Goal: Connect with others: Connect with others

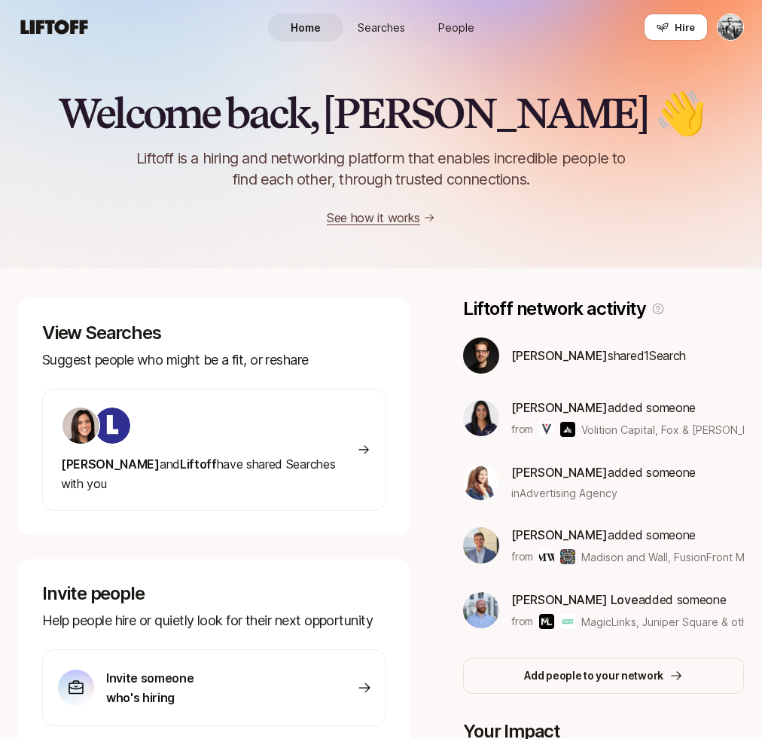
click at [447, 26] on span "People" at bounding box center [456, 28] width 36 height 16
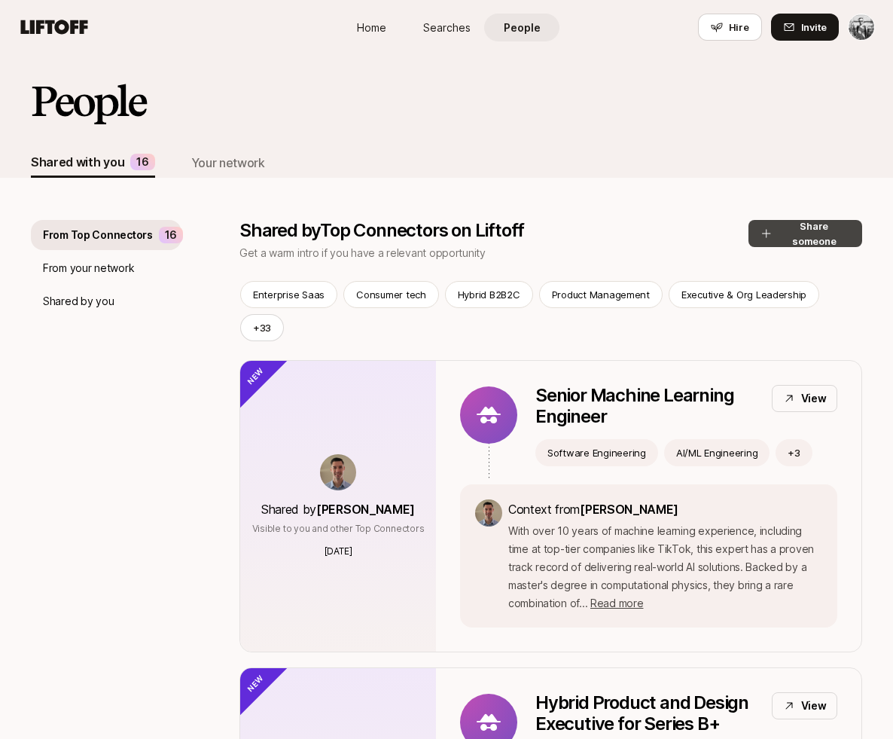
click at [761, 237] on button "Share someone" at bounding box center [806, 233] width 114 height 27
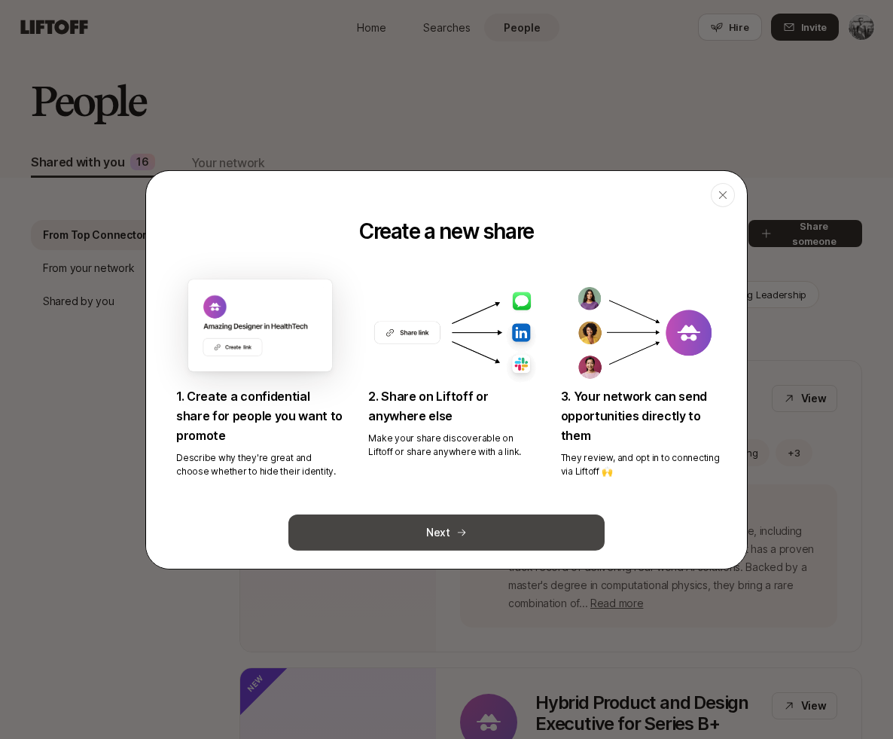
click at [492, 536] on button "Next" at bounding box center [446, 532] width 316 height 36
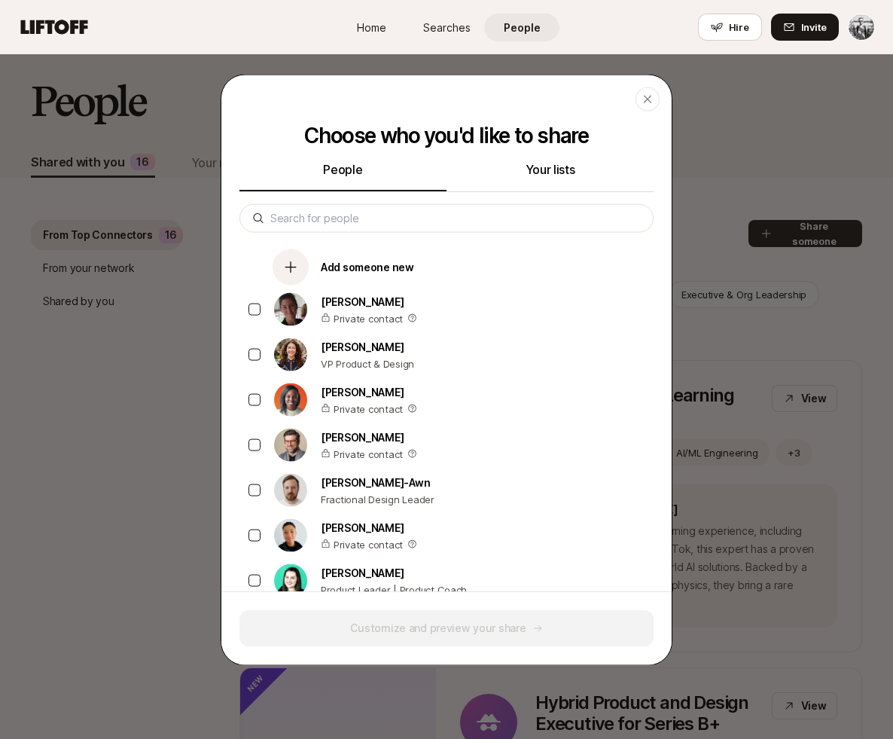
click at [543, 171] on button "Your lists" at bounding box center [550, 175] width 207 height 32
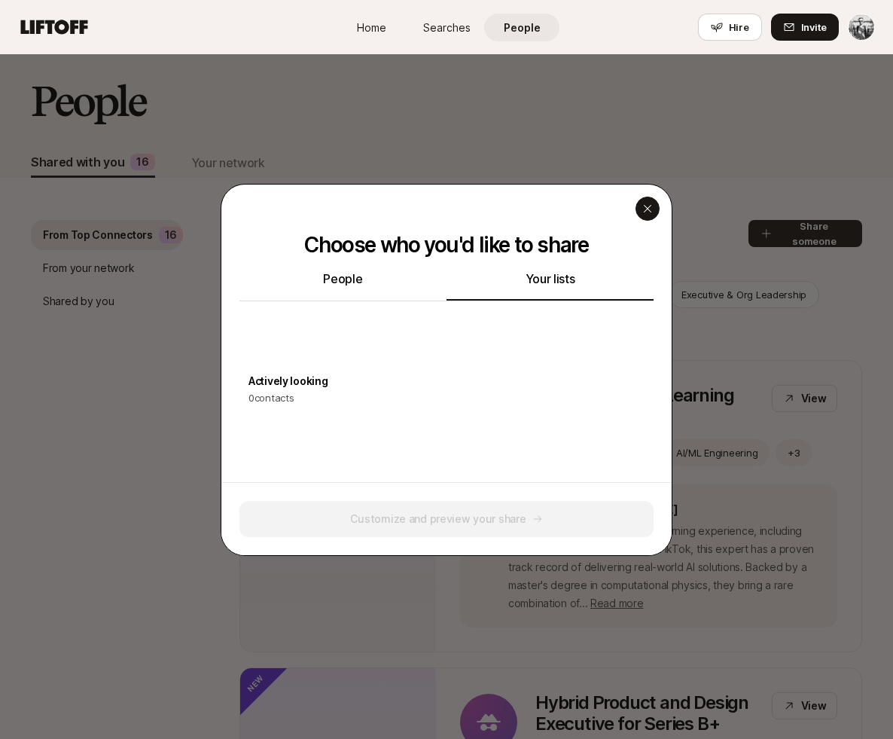
click at [645, 204] on icon "button" at bounding box center [648, 209] width 12 height 12
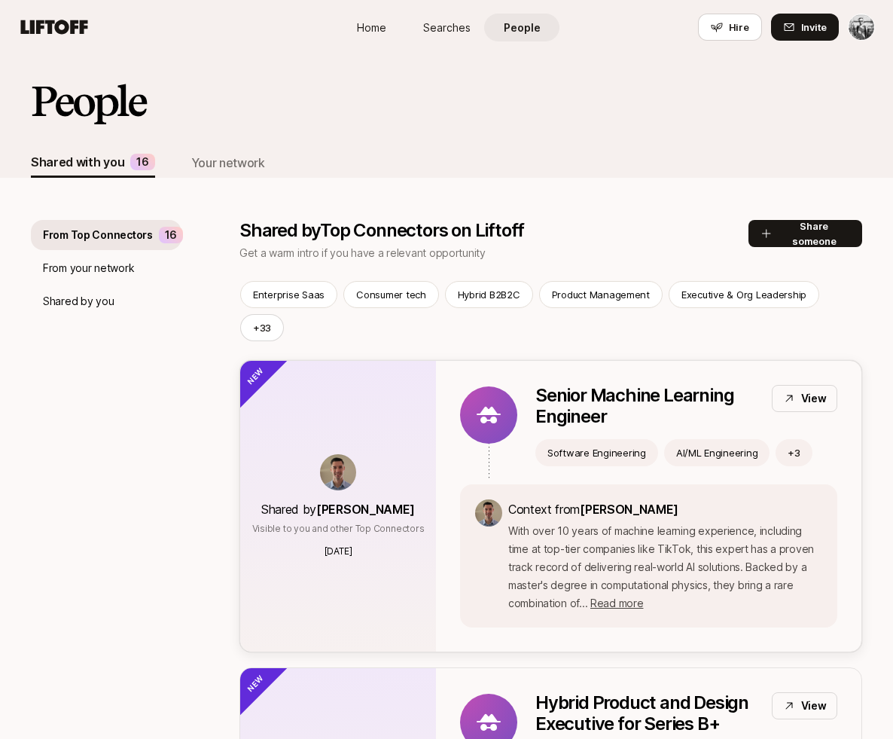
click at [761, 389] on p "View" at bounding box center [814, 398] width 26 height 18
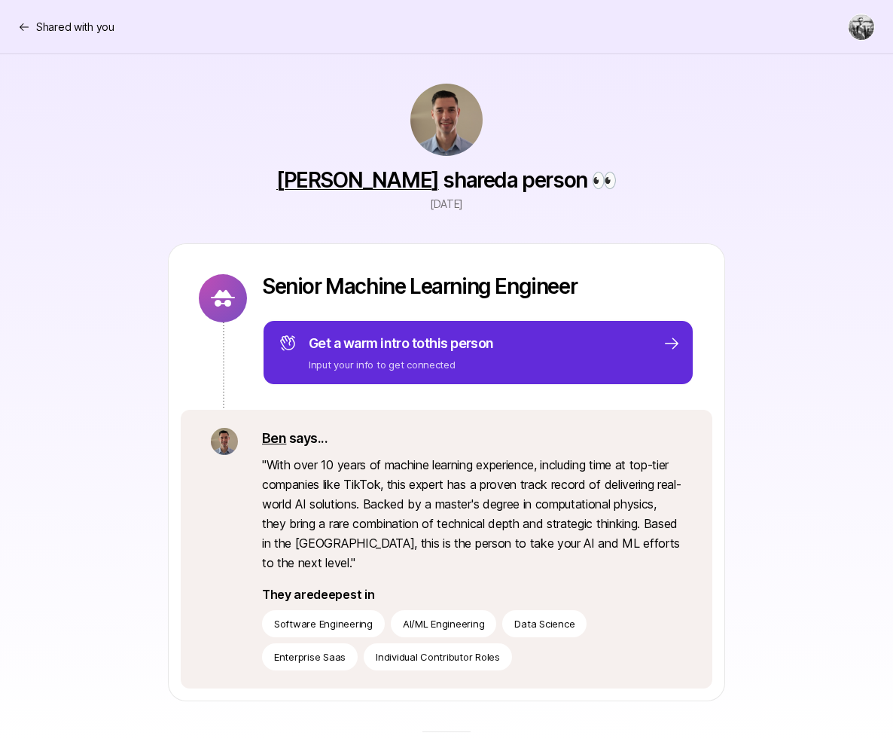
scroll to position [8, 0]
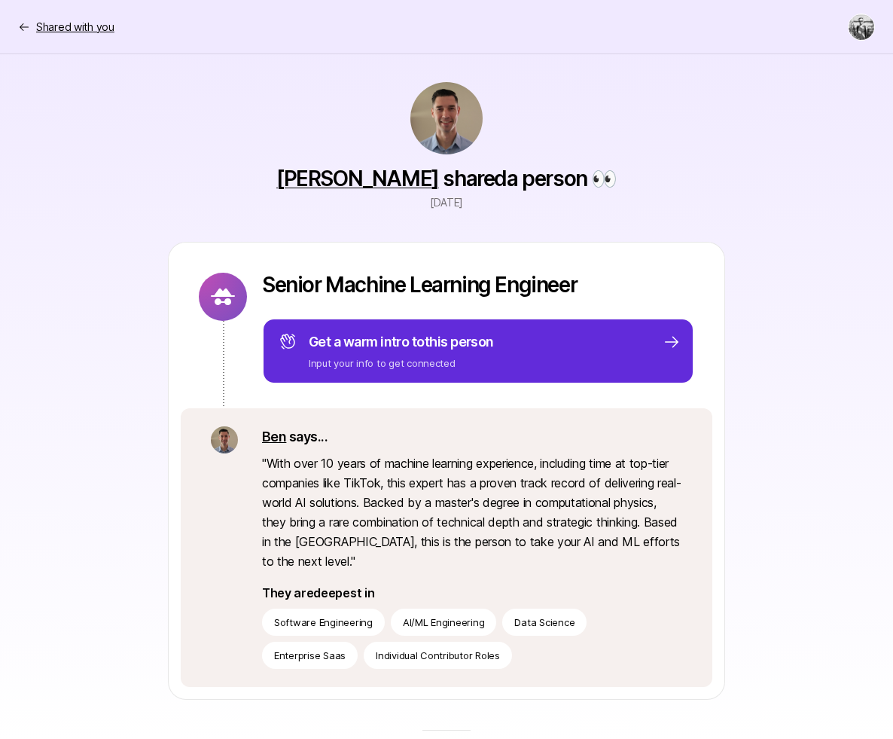
click at [26, 23] on icon at bounding box center [24, 27] width 12 height 12
